Goal: Task Accomplishment & Management: Manage account settings

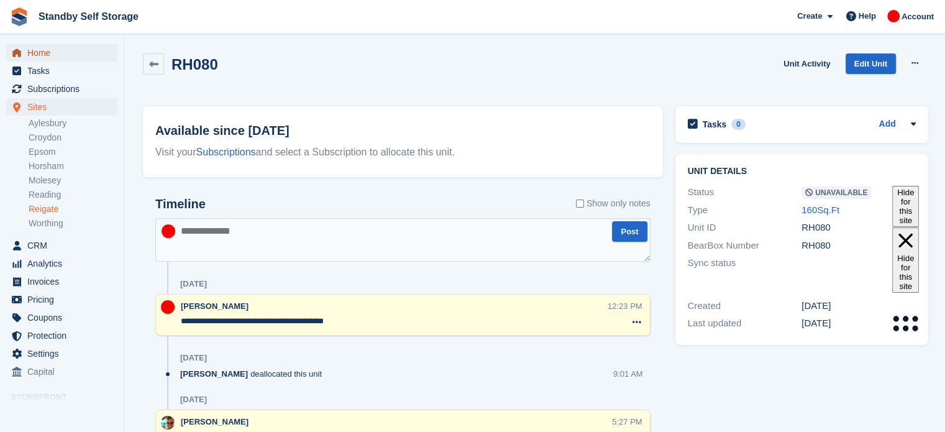
click at [48, 53] on span "Home" at bounding box center [64, 52] width 75 height 17
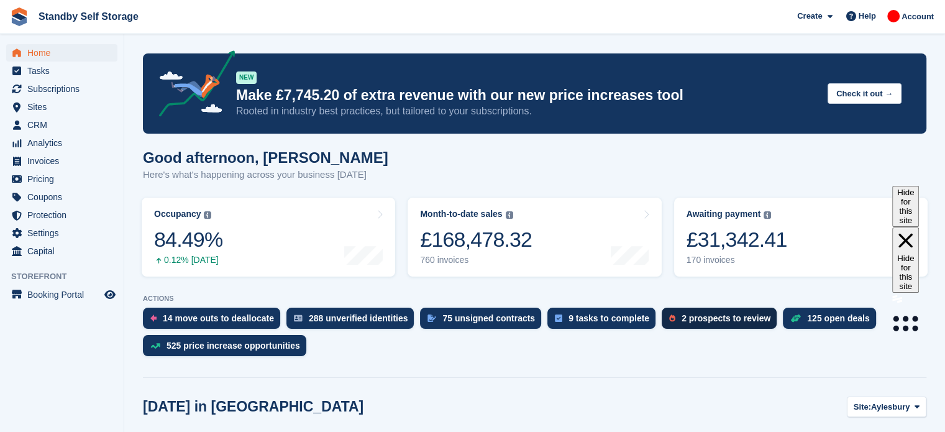
click at [683, 319] on div "2 prospects to review" at bounding box center [725, 318] width 89 height 10
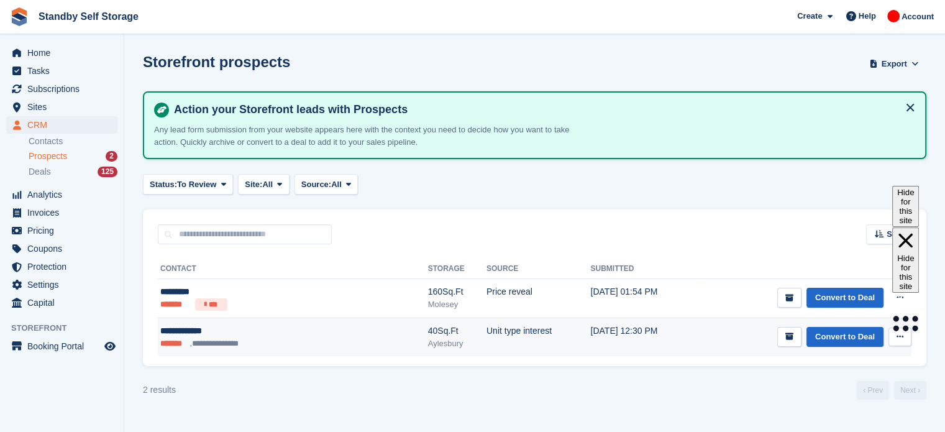
click at [486, 335] on td "Unit type interest" at bounding box center [538, 336] width 104 height 39
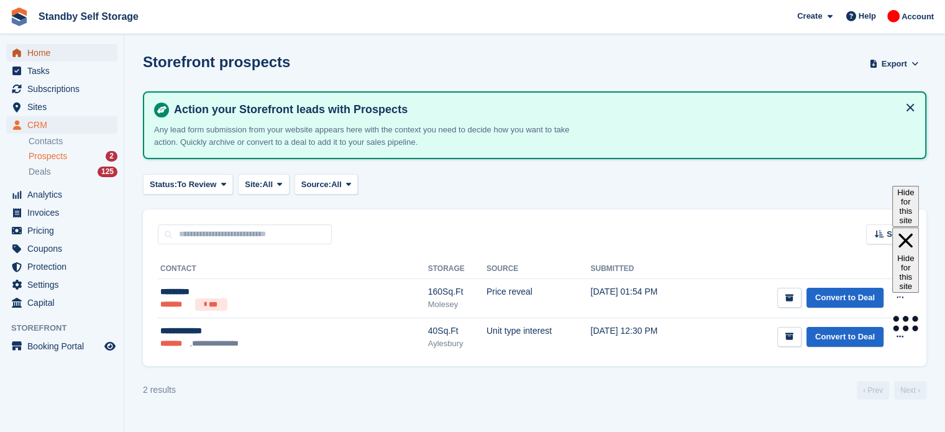
click at [64, 55] on span "Home" at bounding box center [64, 52] width 75 height 17
